Goal: Information Seeking & Learning: Learn about a topic

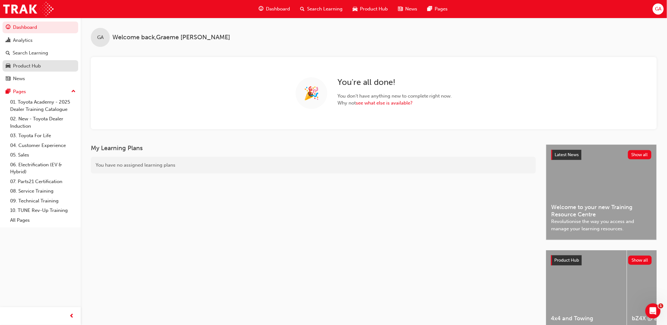
click at [28, 68] on div "Product Hub" at bounding box center [27, 65] width 28 height 7
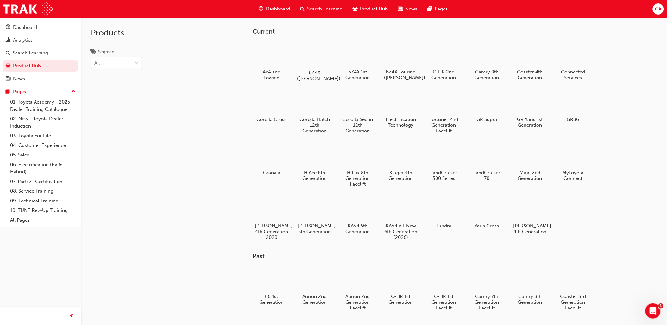
click at [321, 56] on div at bounding box center [314, 53] width 35 height 25
click at [349, 58] on div at bounding box center [357, 53] width 35 height 25
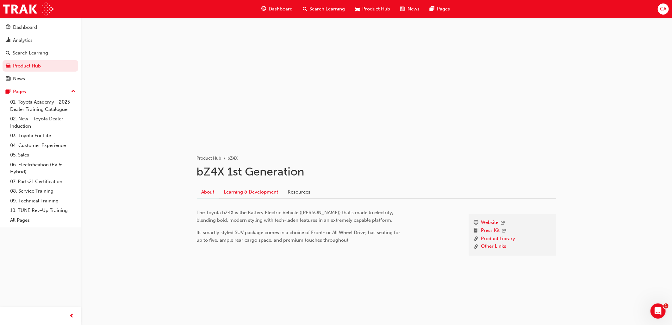
click at [254, 190] on link "Learning & Development" at bounding box center [251, 192] width 64 height 12
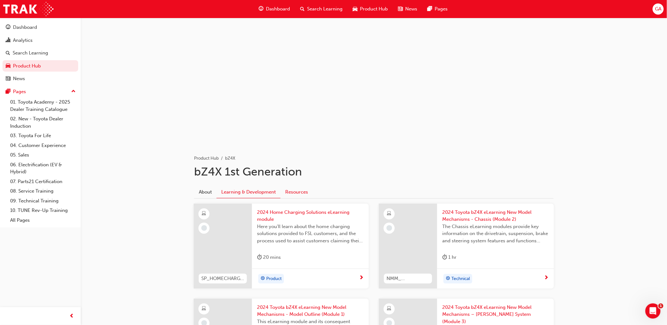
click at [303, 191] on link "Resources" at bounding box center [296, 192] width 32 height 12
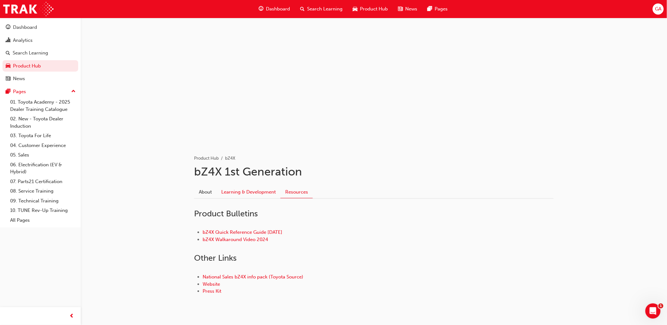
click at [244, 192] on link "Learning & Development" at bounding box center [248, 192] width 64 height 12
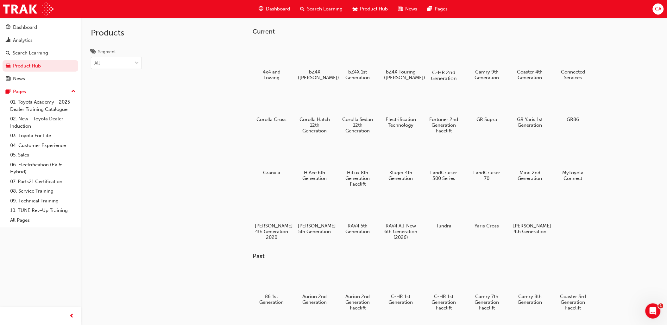
click at [441, 51] on div at bounding box center [443, 53] width 35 height 25
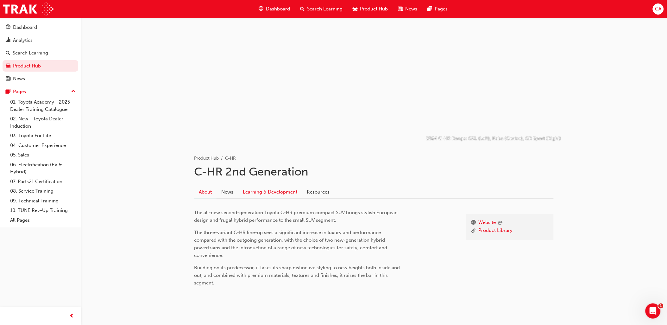
click at [260, 191] on link "Learning & Development" at bounding box center [270, 192] width 64 height 12
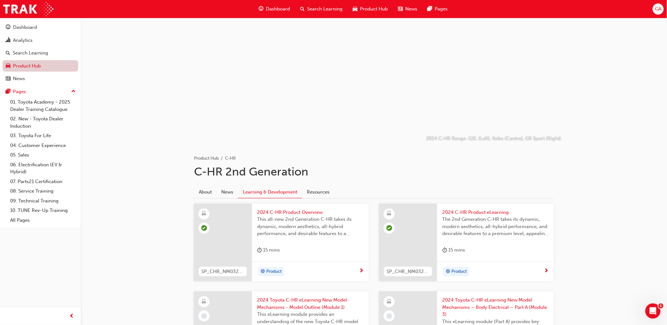
click at [35, 70] on link "Product Hub" at bounding box center [41, 66] width 76 height 12
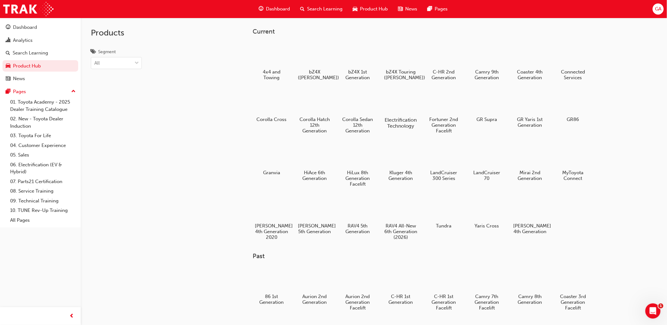
click at [398, 100] on div at bounding box center [400, 101] width 35 height 25
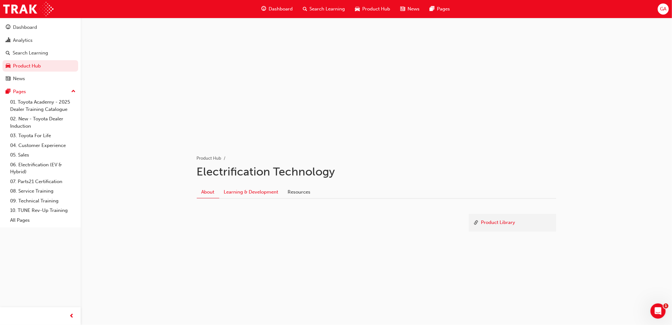
click at [269, 192] on link "Learning & Development" at bounding box center [251, 192] width 64 height 12
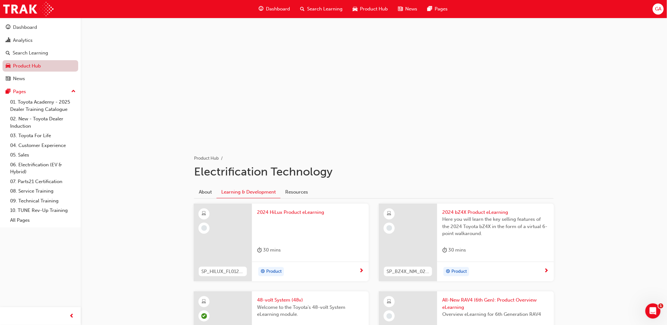
click at [29, 68] on link "Product Hub" at bounding box center [41, 66] width 76 height 12
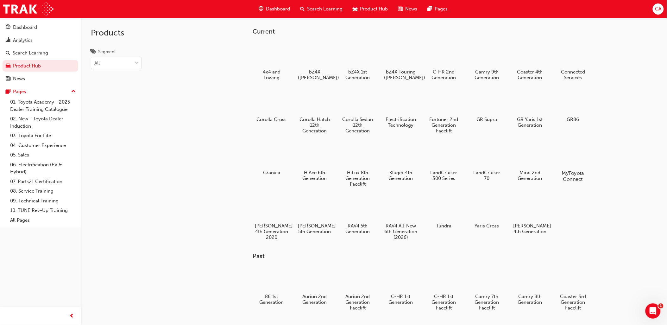
click at [573, 158] on div at bounding box center [572, 154] width 35 height 25
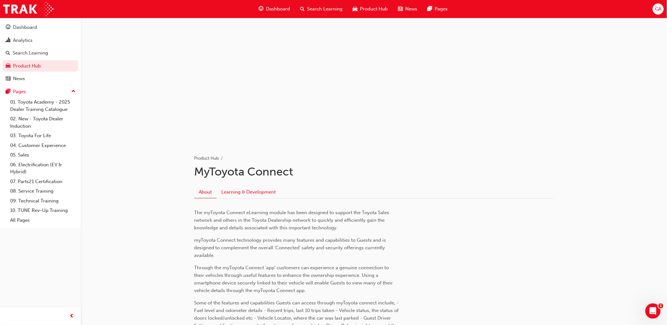
click at [248, 191] on link "Learning & Development" at bounding box center [248, 192] width 64 height 12
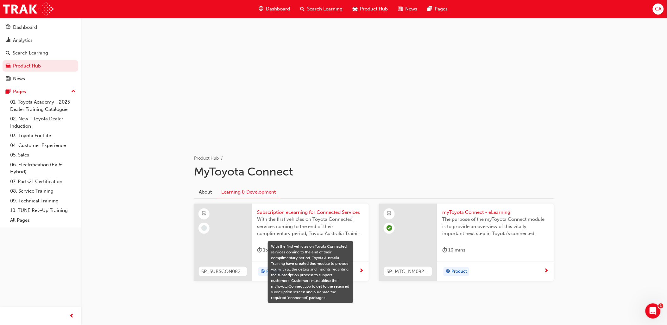
click at [274, 217] on span "With the first vehicles on Toyota Connected services coming to the end of their…" at bounding box center [310, 226] width 107 height 22
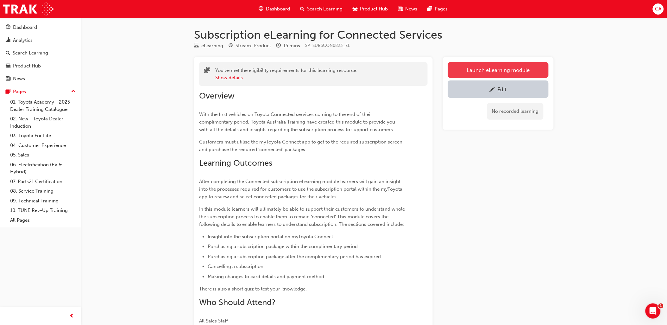
click at [502, 70] on link "Launch eLearning module" at bounding box center [498, 70] width 101 height 16
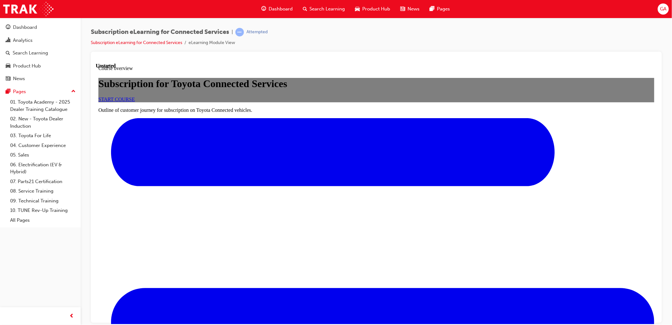
click at [134, 102] on span "START COURSE" at bounding box center [116, 98] width 36 height 5
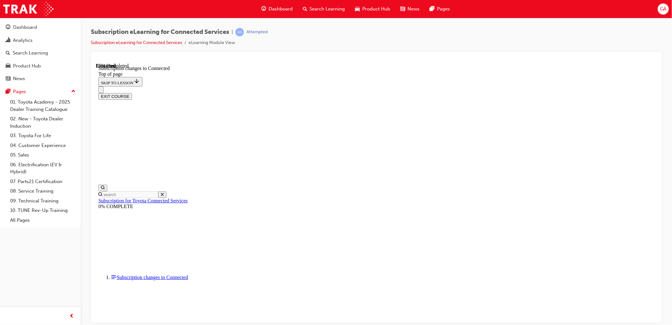
scroll to position [309, 0]
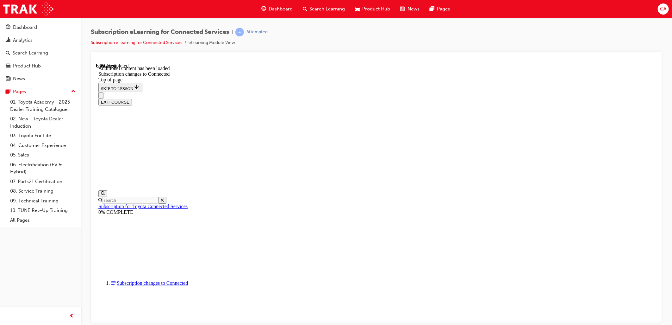
scroll to position [731, 0]
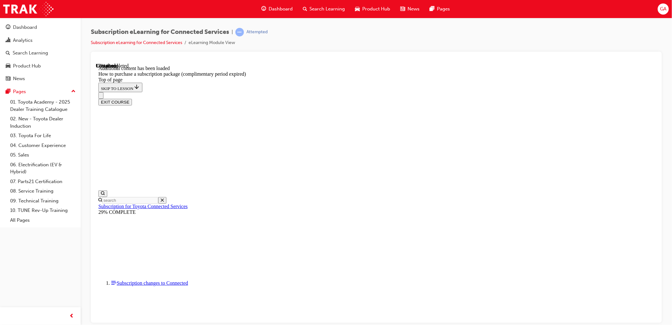
scroll to position [78, 0]
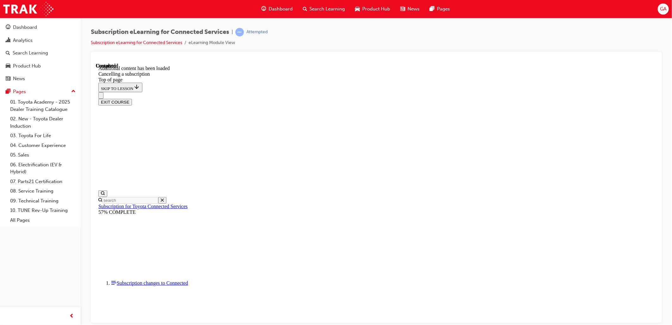
scroll to position [549, 0]
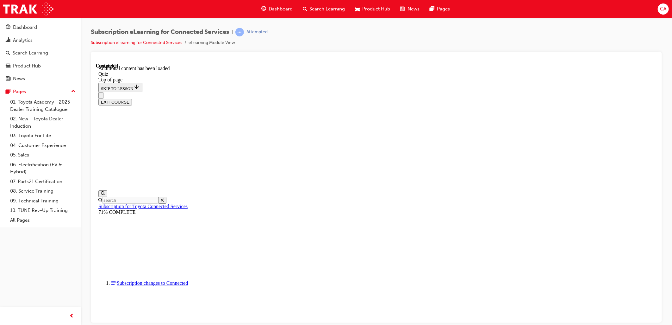
scroll to position [19, 0]
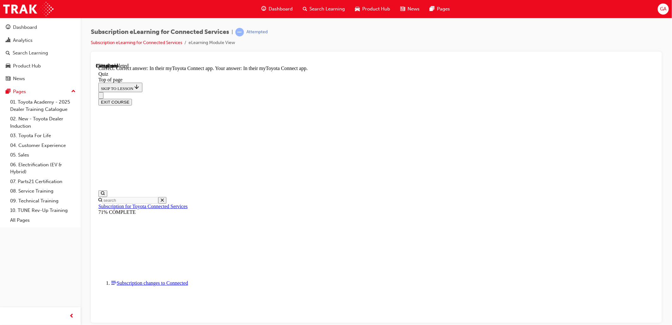
scroll to position [19, 0]
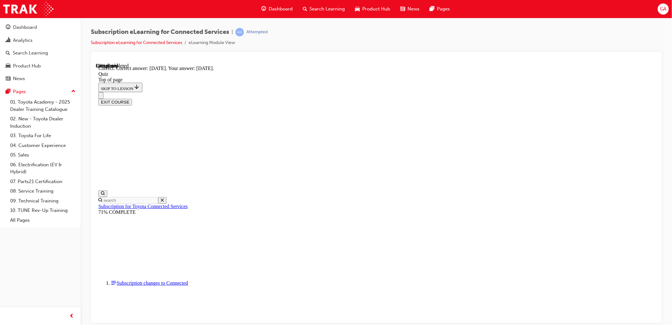
scroll to position [19, 0]
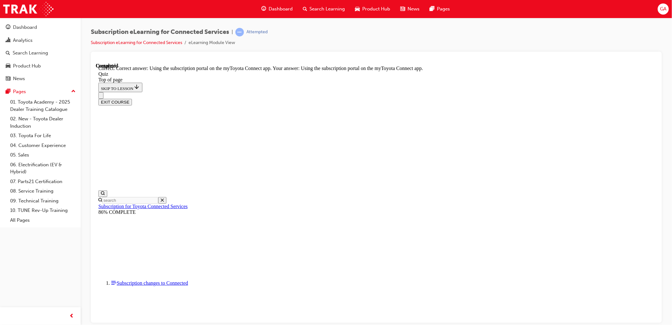
scroll to position [47, 0]
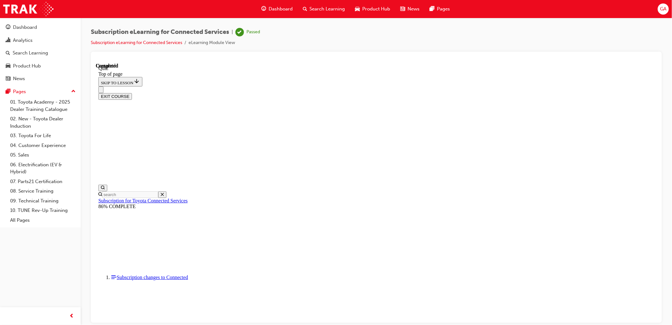
scroll to position [83, 0]
click at [132, 93] on button "EXIT COURSE" at bounding box center [115, 96] width 34 height 7
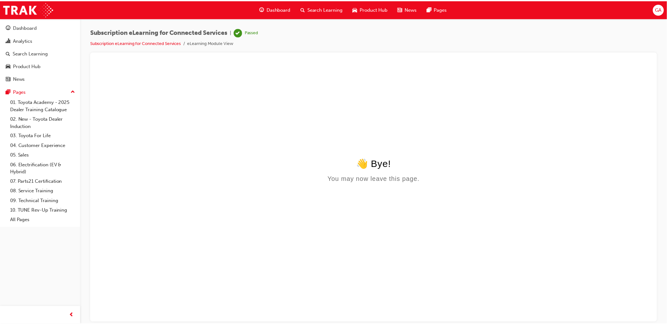
scroll to position [0, 0]
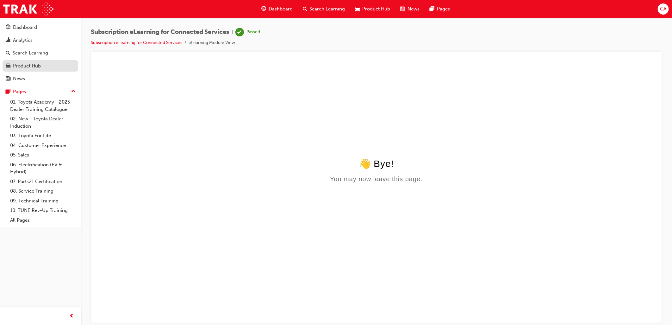
click at [34, 67] on div "Product Hub" at bounding box center [27, 65] width 28 height 7
